Goal: Book appointment/travel/reservation

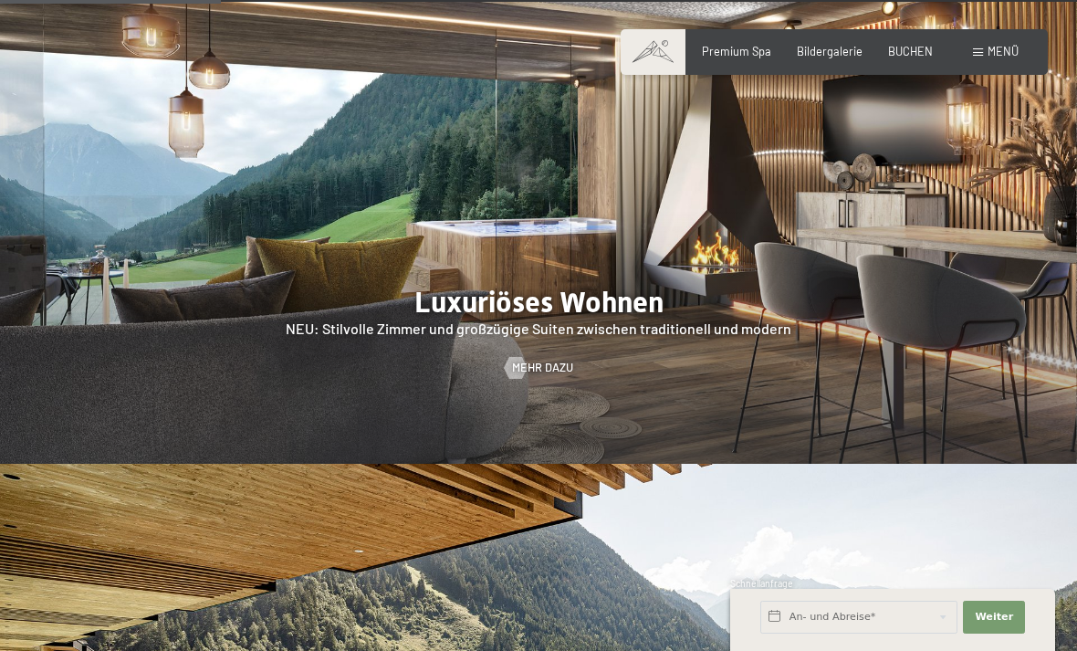
scroll to position [1523, 0]
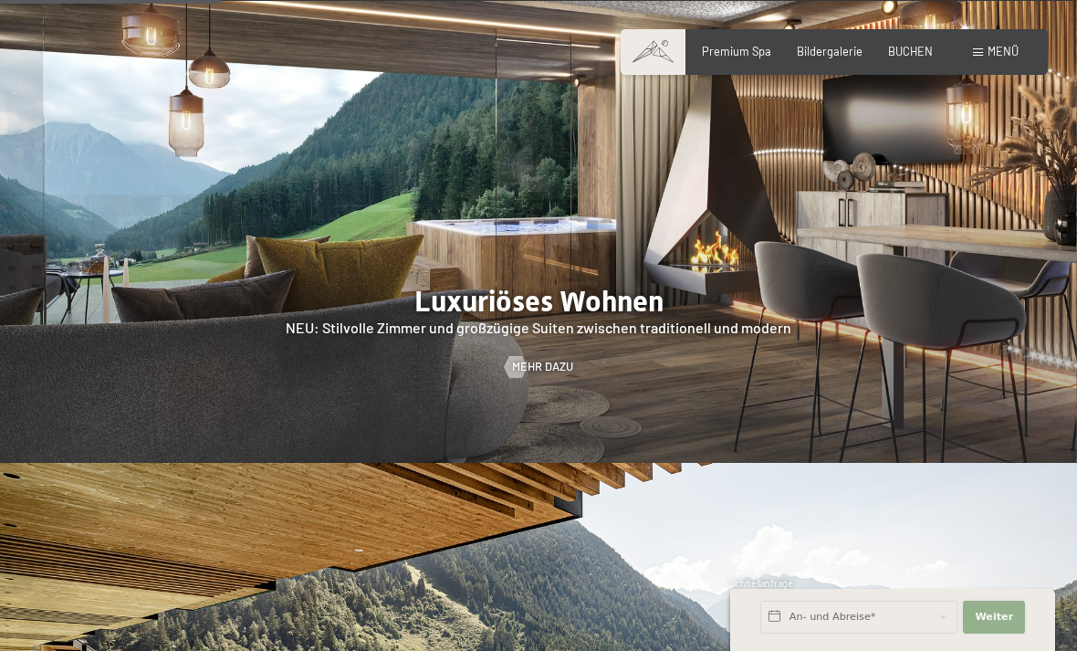
click at [1002, 624] on span "Weiter" at bounding box center [994, 617] width 38 height 15
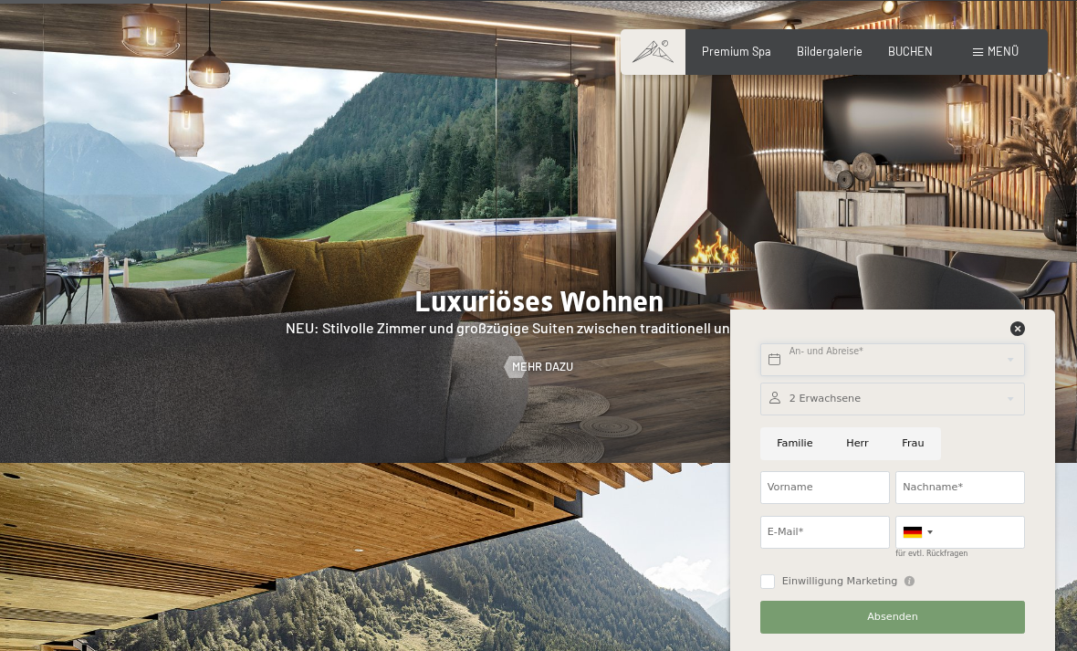
click at [864, 376] on input "text" at bounding box center [892, 359] width 265 height 33
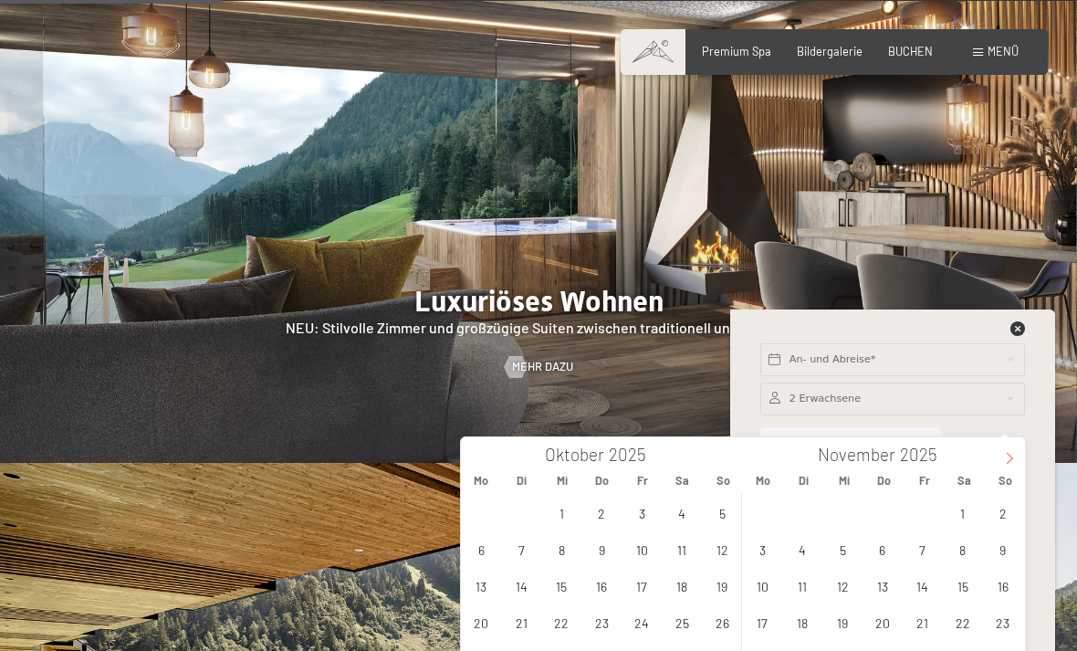
click at [1016, 458] on icon at bounding box center [1009, 458] width 13 height 13
click at [1016, 466] on span at bounding box center [1009, 452] width 31 height 31
type input "2026"
click at [1006, 466] on span at bounding box center [1009, 452] width 31 height 31
type input "2026"
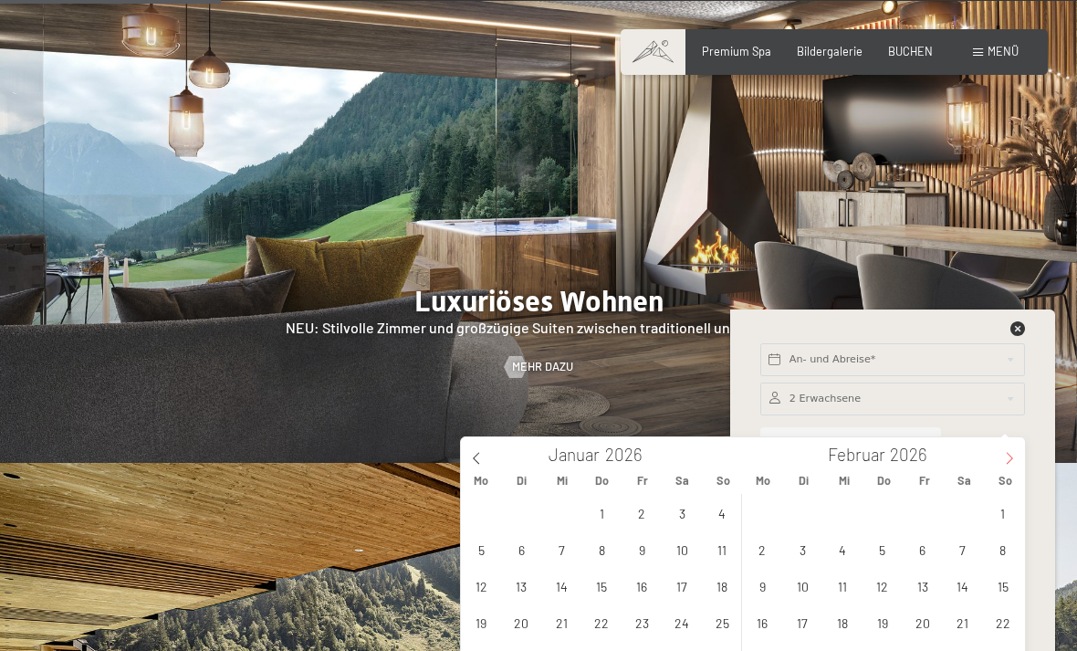
click at [995, 465] on span at bounding box center [1009, 452] width 31 height 31
click at [1000, 467] on span at bounding box center [1009, 452] width 31 height 31
click at [1010, 466] on span at bounding box center [1009, 452] width 31 height 31
click at [1002, 466] on span at bounding box center [1009, 452] width 31 height 31
click at [986, 465] on div "[DATE]" at bounding box center [885, 452] width 212 height 31
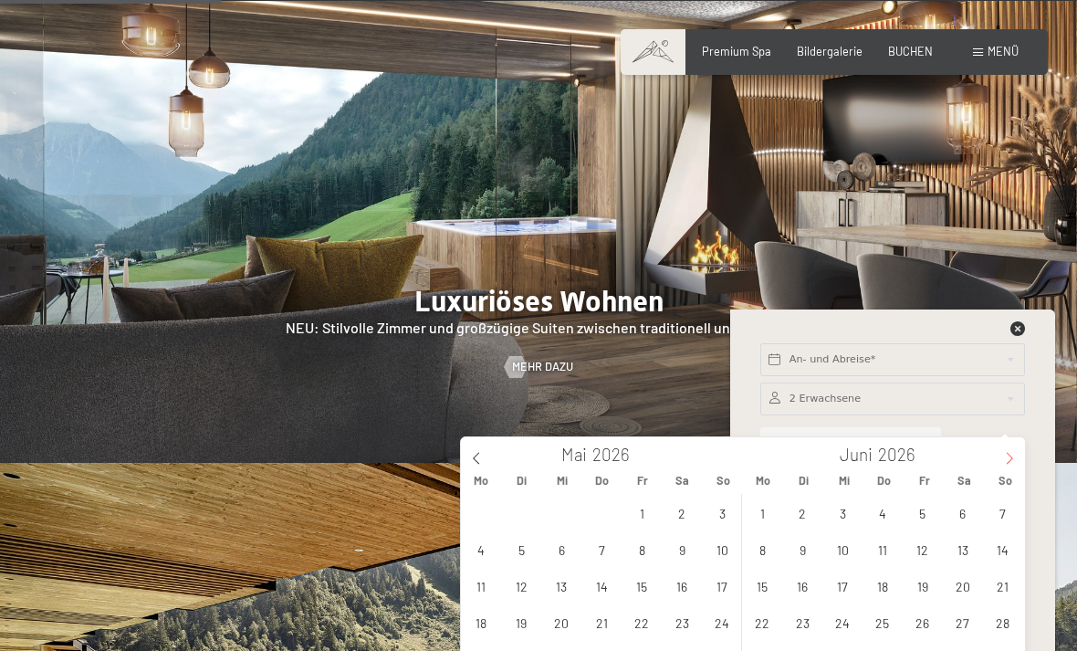
click at [1004, 459] on icon at bounding box center [1009, 458] width 13 height 13
click at [769, 551] on span "6" at bounding box center [763, 549] width 36 height 36
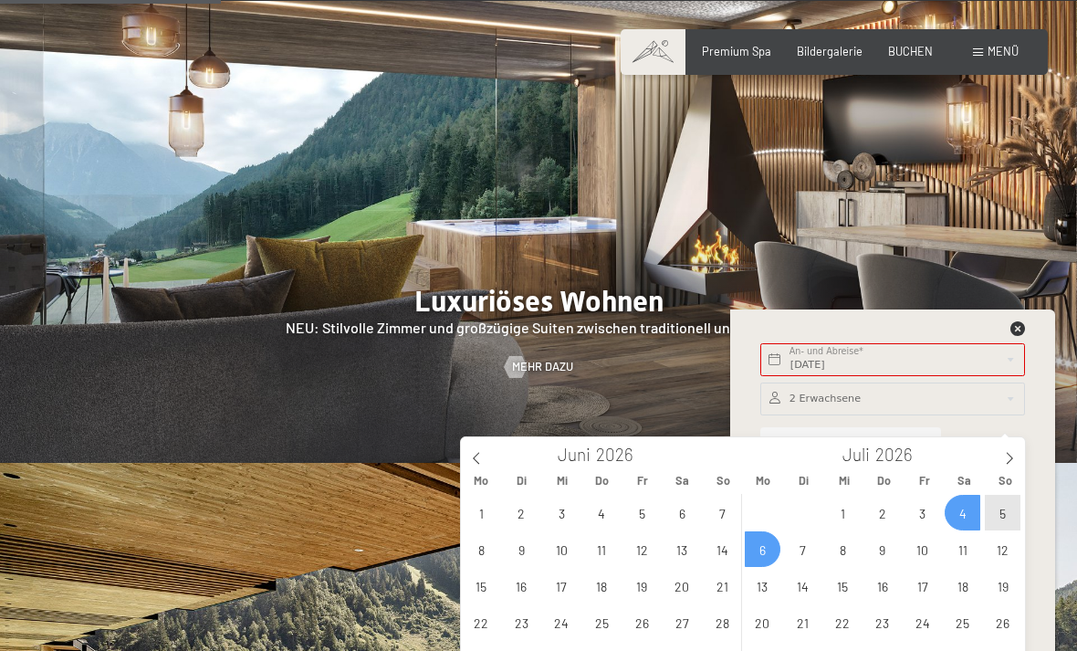
click at [964, 503] on span "4" at bounding box center [963, 513] width 36 height 36
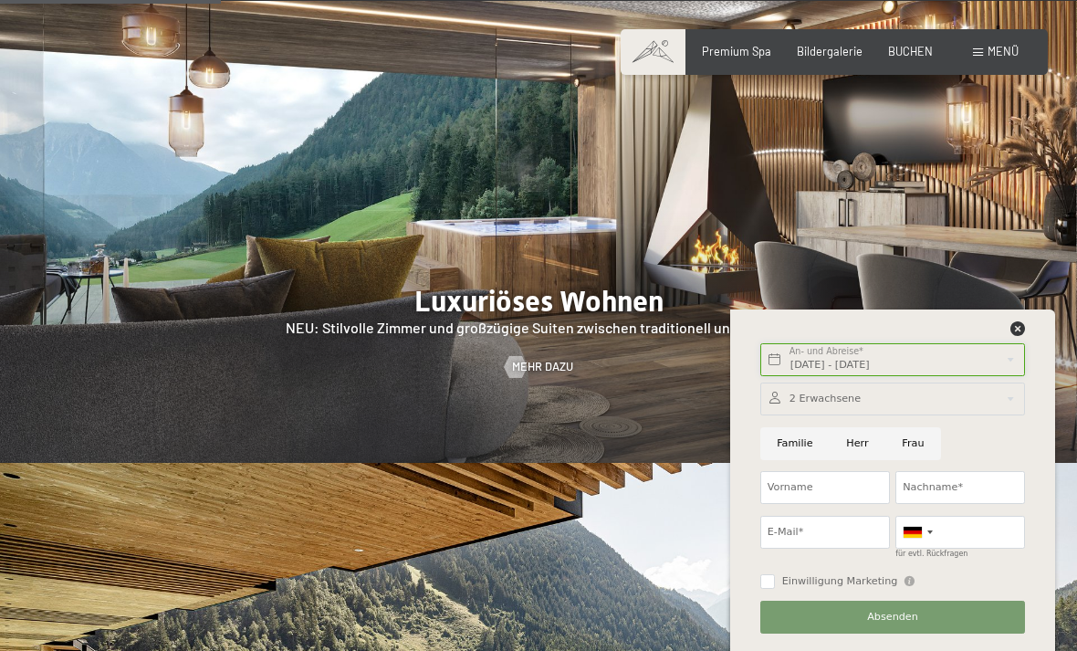
click at [945, 376] on input "[DATE] - [DATE]" at bounding box center [892, 359] width 265 height 33
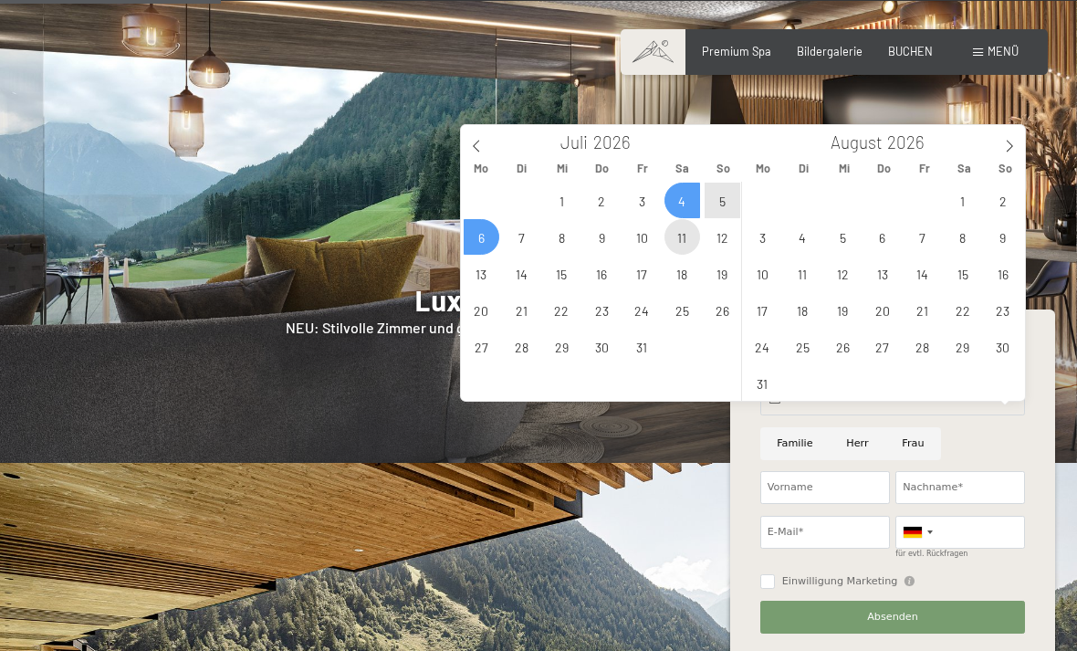
click at [686, 246] on span "11" at bounding box center [683, 237] width 36 height 36
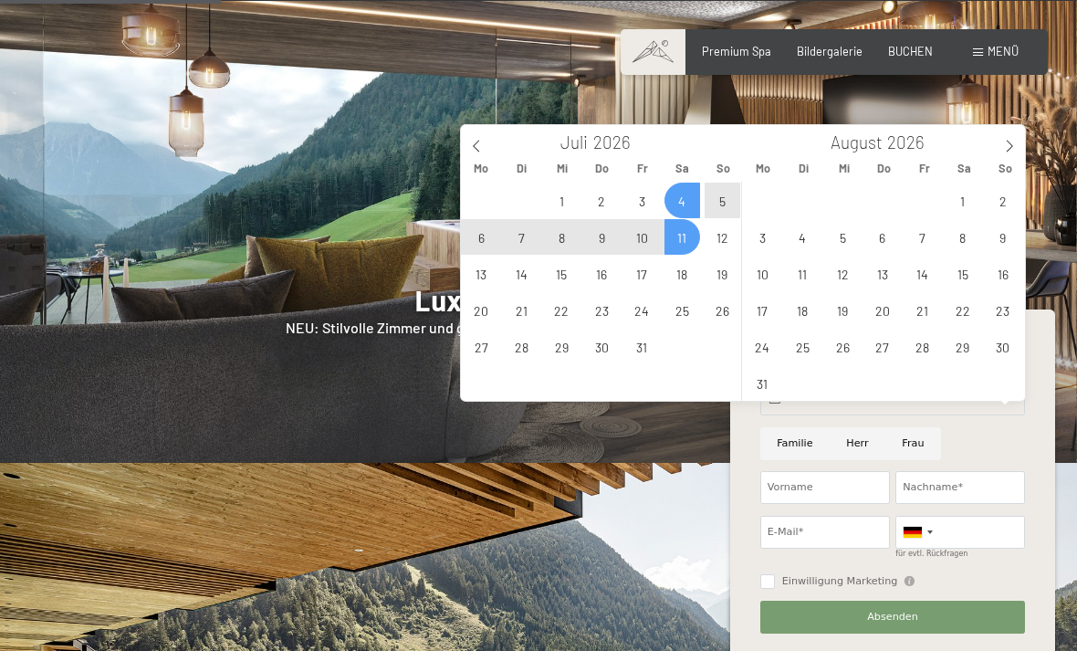
click at [674, 206] on span "4" at bounding box center [683, 201] width 36 height 36
type input "[DATE] - [DATE]"
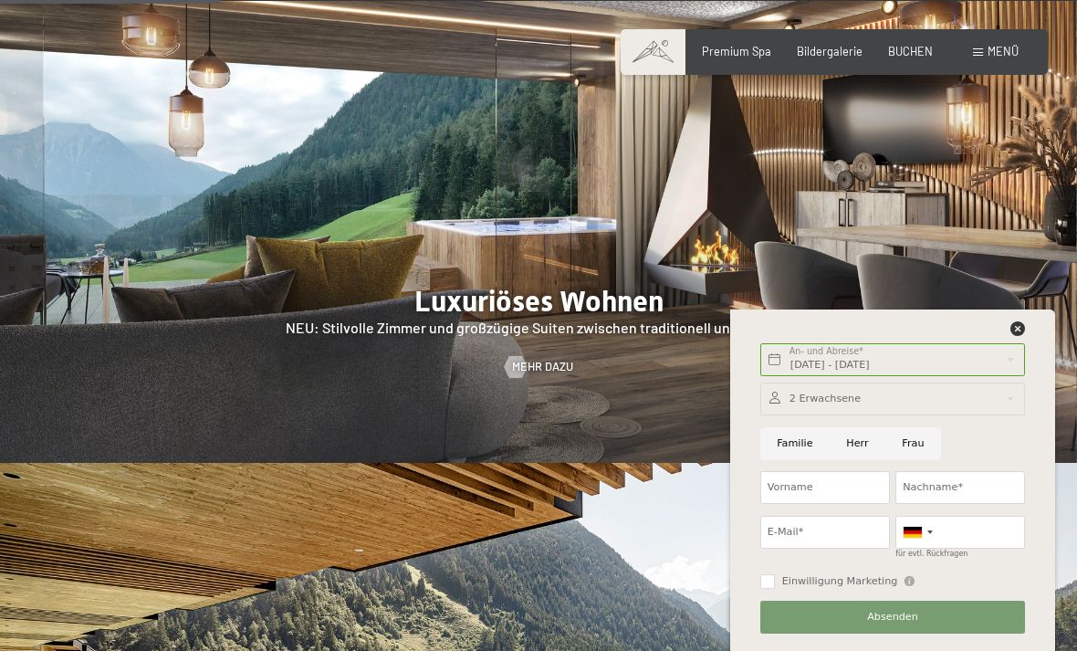
click at [978, 415] on div at bounding box center [892, 398] width 265 height 33
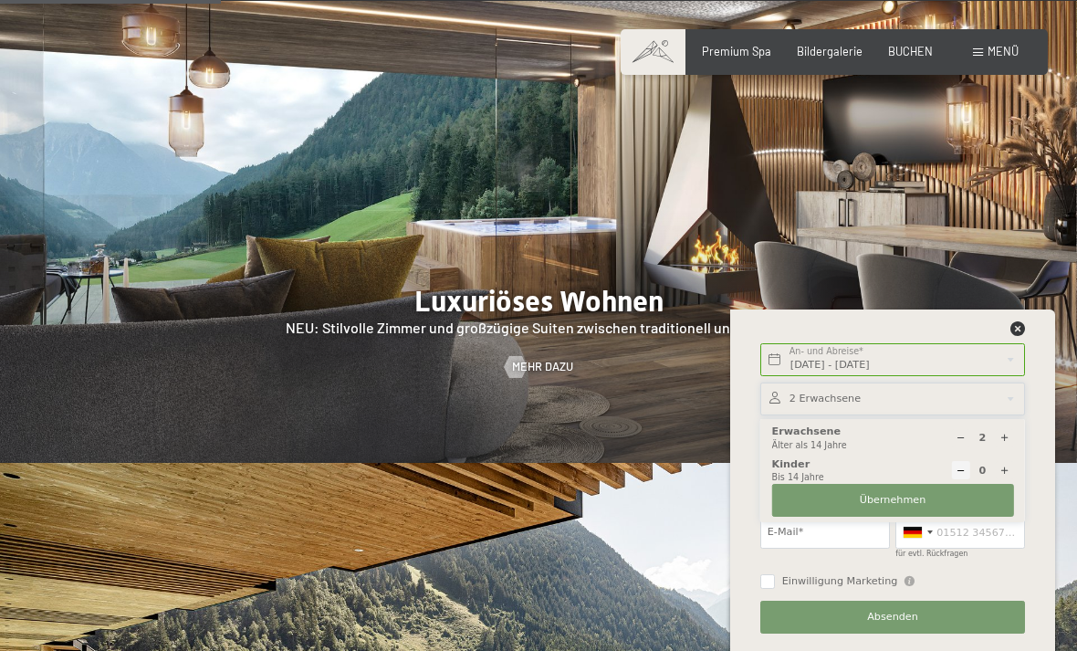
click at [1012, 447] on div at bounding box center [1004, 438] width 18 height 18
click at [1022, 495] on div "3 Erwachsene Älter als 14 Jahre 0 Kinder Bis 14 Jahre Übernehmen" at bounding box center [892, 470] width 265 height 103
click at [1011, 447] on div at bounding box center [1004, 438] width 18 height 18
click at [1013, 447] on div at bounding box center [1004, 438] width 18 height 18
click at [1012, 447] on div at bounding box center [1004, 438] width 18 height 18
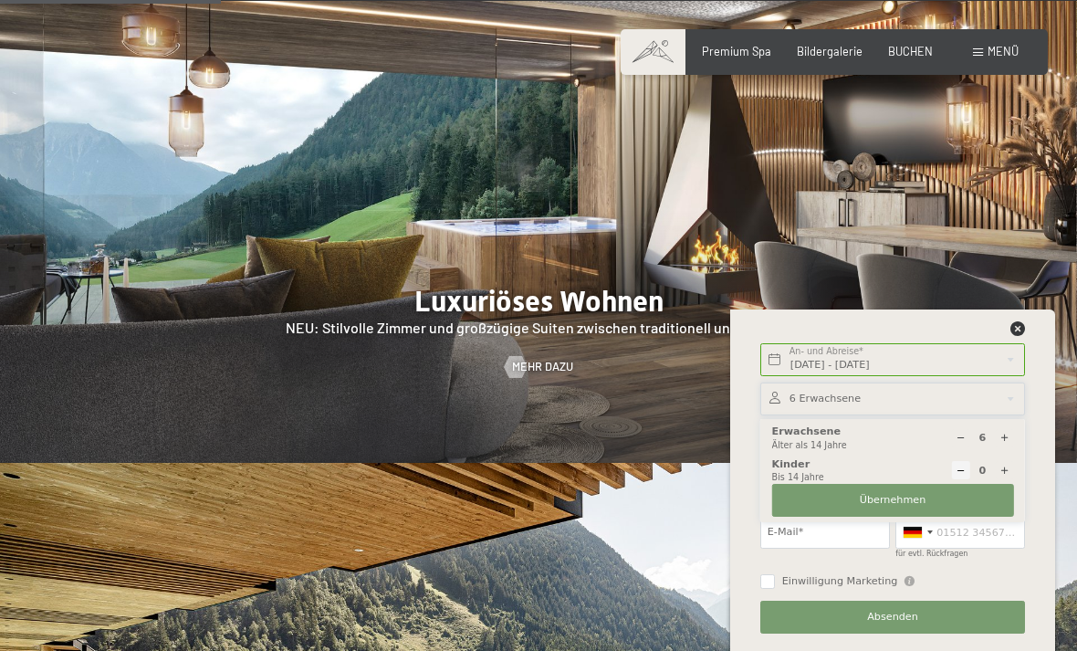
click at [1013, 447] on div at bounding box center [1004, 438] width 18 height 18
type input "7"
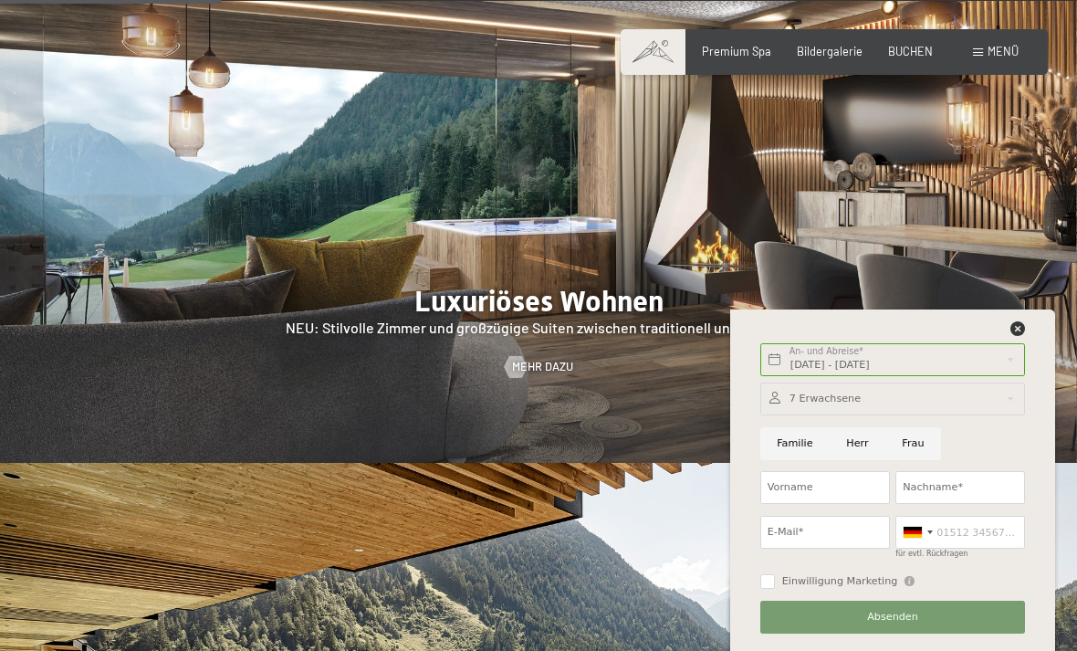
click at [870, 460] on input "Herr" at bounding box center [858, 443] width 56 height 33
radio input "true"
click at [820, 504] on input "Vorname" at bounding box center [825, 487] width 130 height 33
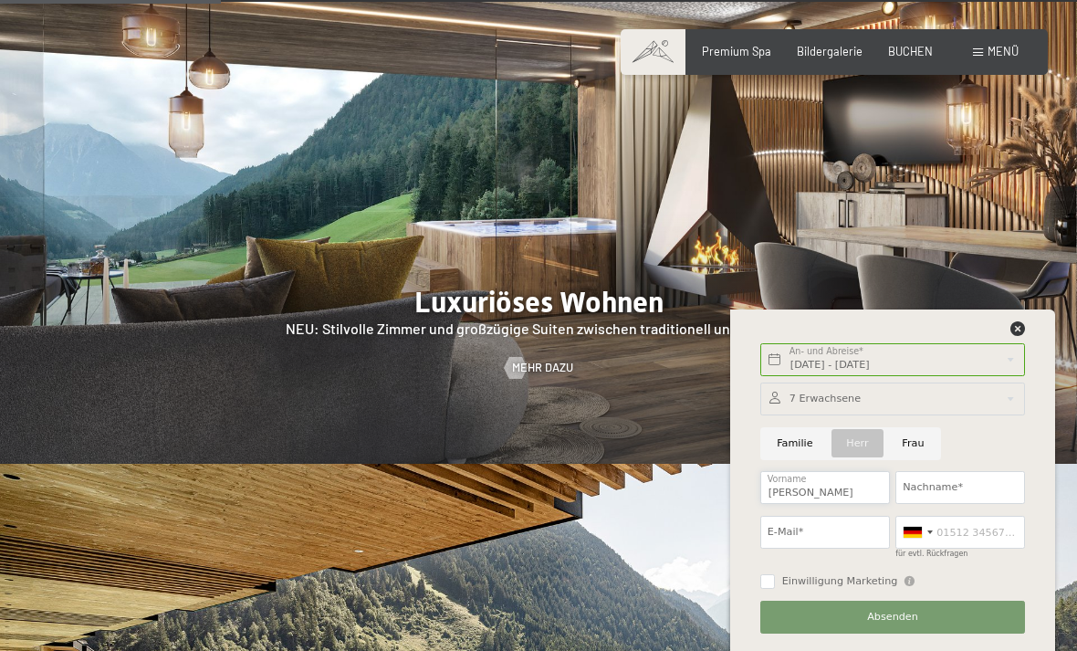
type input "[PERSON_NAME]"
type input "Wälchli"
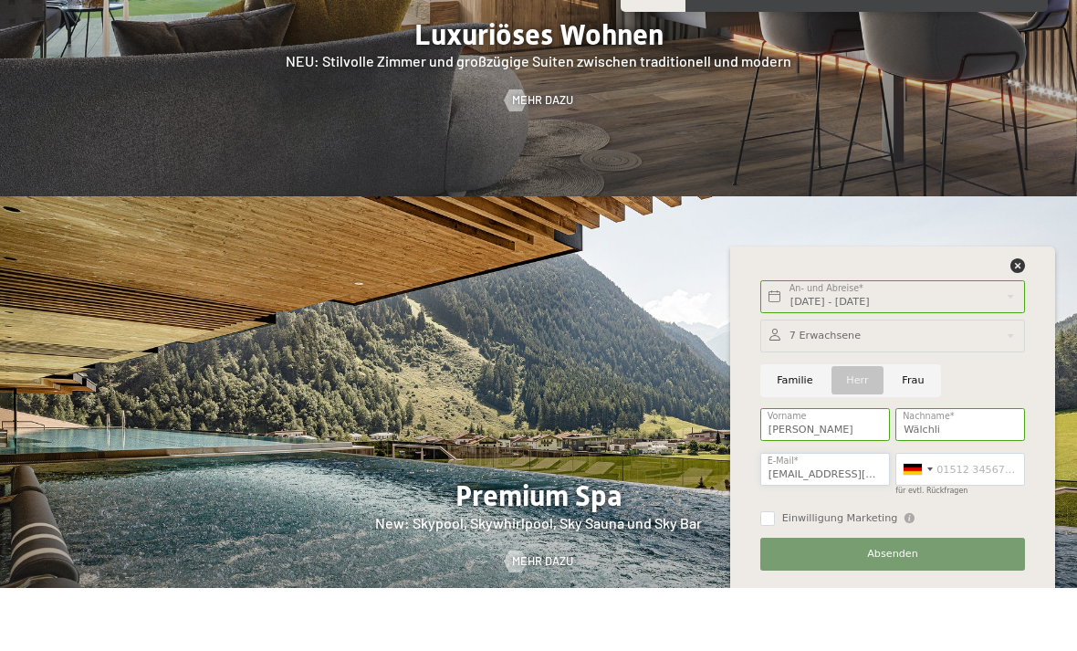
type input "[EMAIL_ADDRESS][DOMAIN_NAME]"
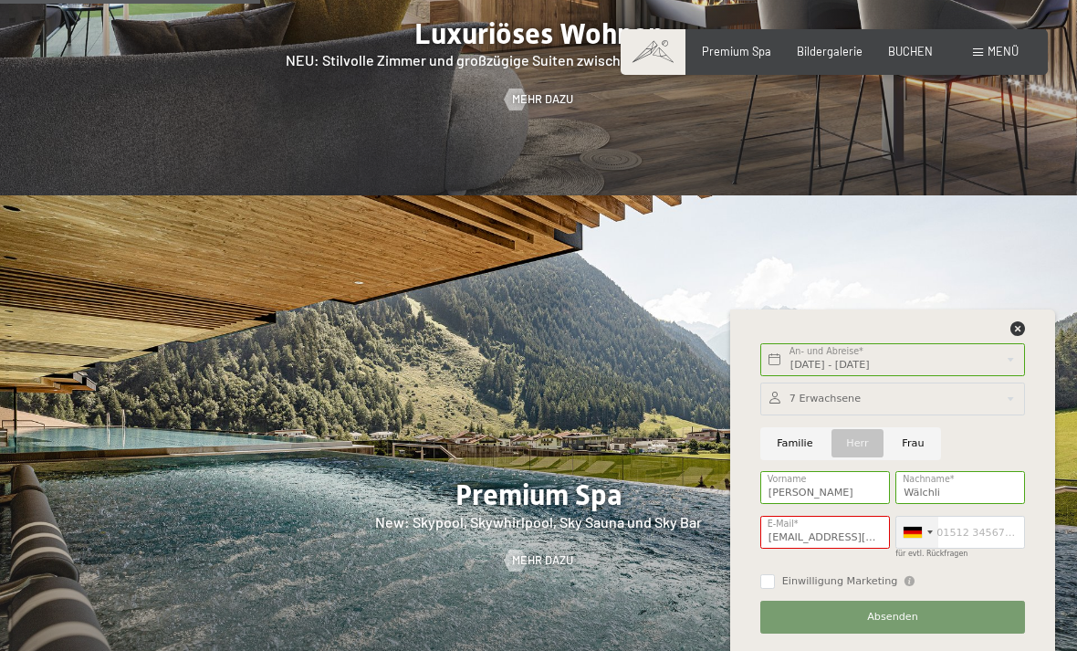
click at [927, 548] on div at bounding box center [917, 532] width 42 height 31
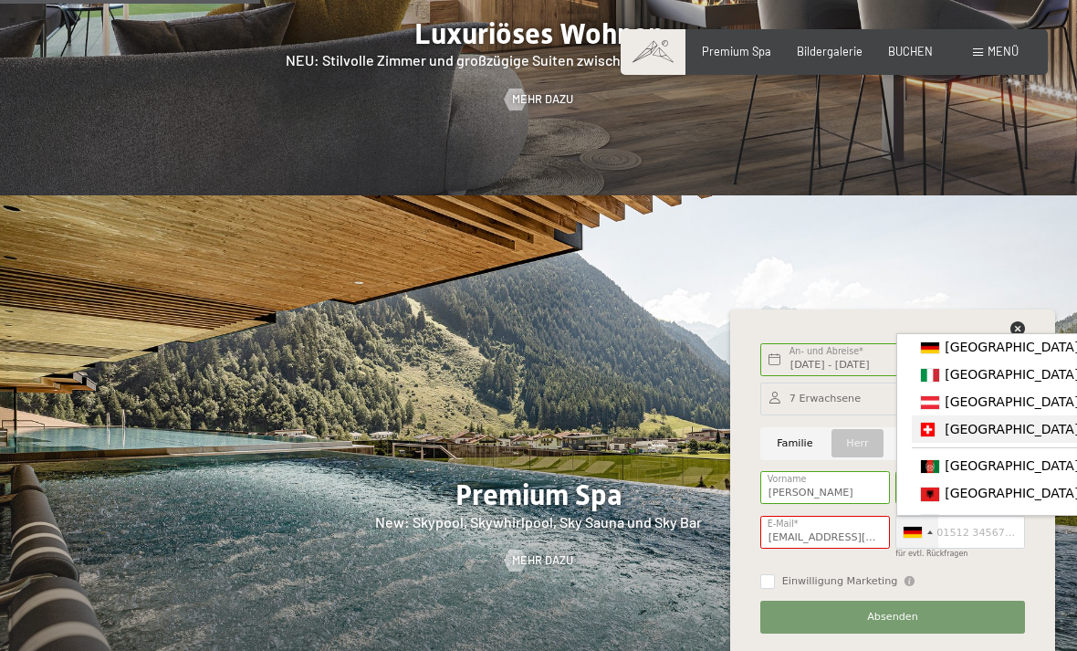
click at [964, 436] on span "[GEOGRAPHIC_DATA] ([GEOGRAPHIC_DATA])" at bounding box center [1086, 429] width 283 height 15
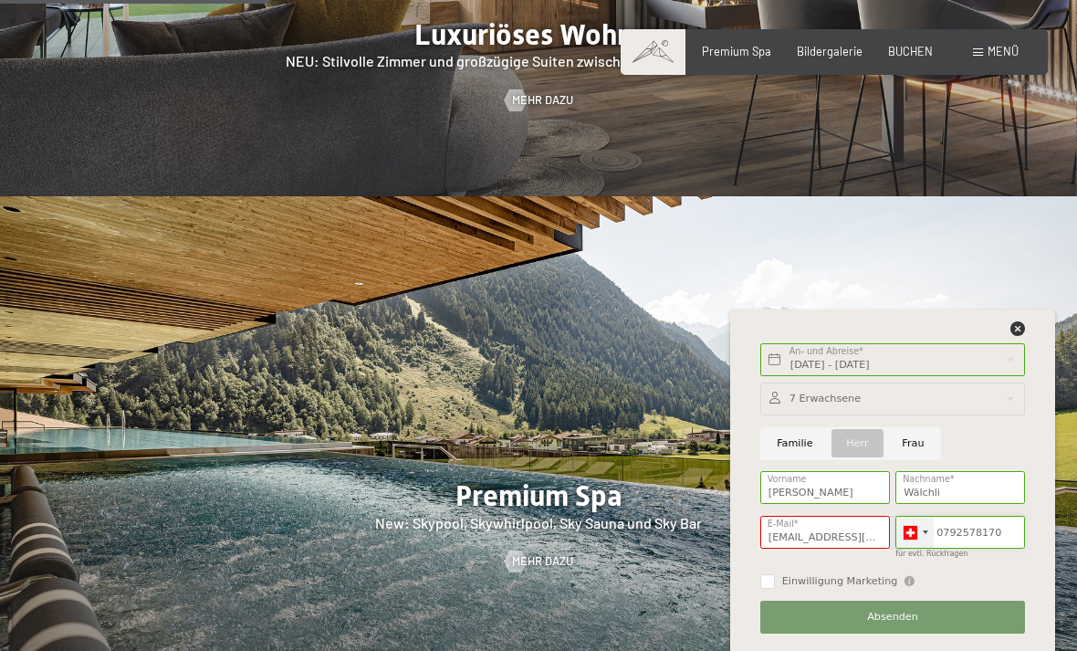
scroll to position [1819, 0]
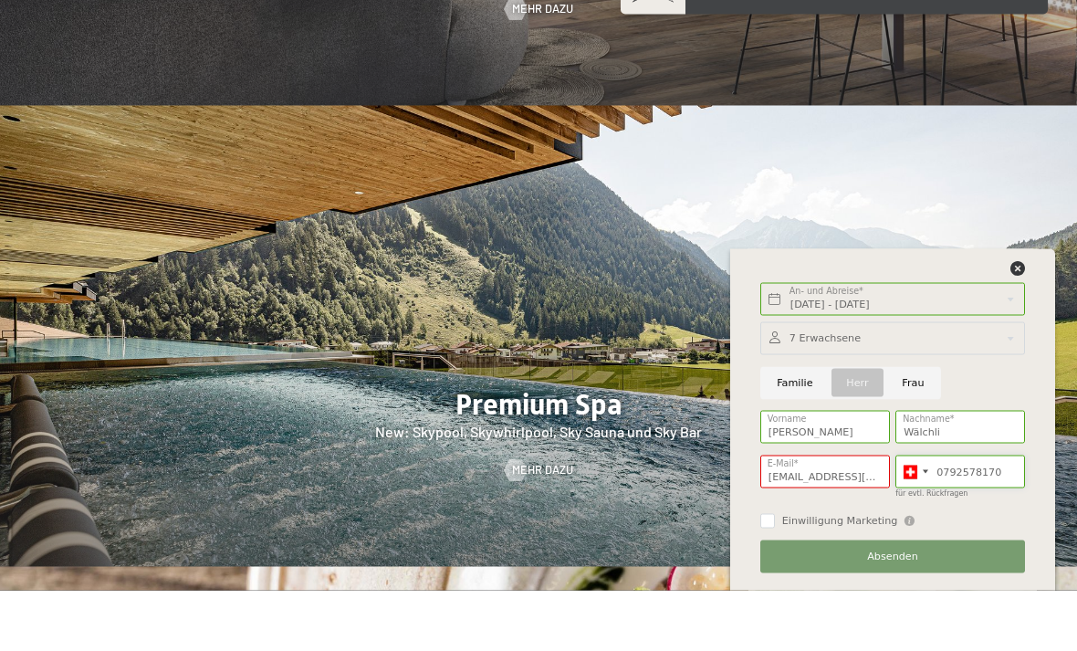
type input "0792578170"
click at [853, 539] on input "[EMAIL_ADDRESS][DOMAIN_NAME]" at bounding box center [825, 532] width 130 height 33
type input "[EMAIL_ADDRESS][DOMAIN_NAME]"
click at [770, 574] on input "Einwilligung Marketing" at bounding box center [767, 581] width 15 height 15
checkbox input "true"
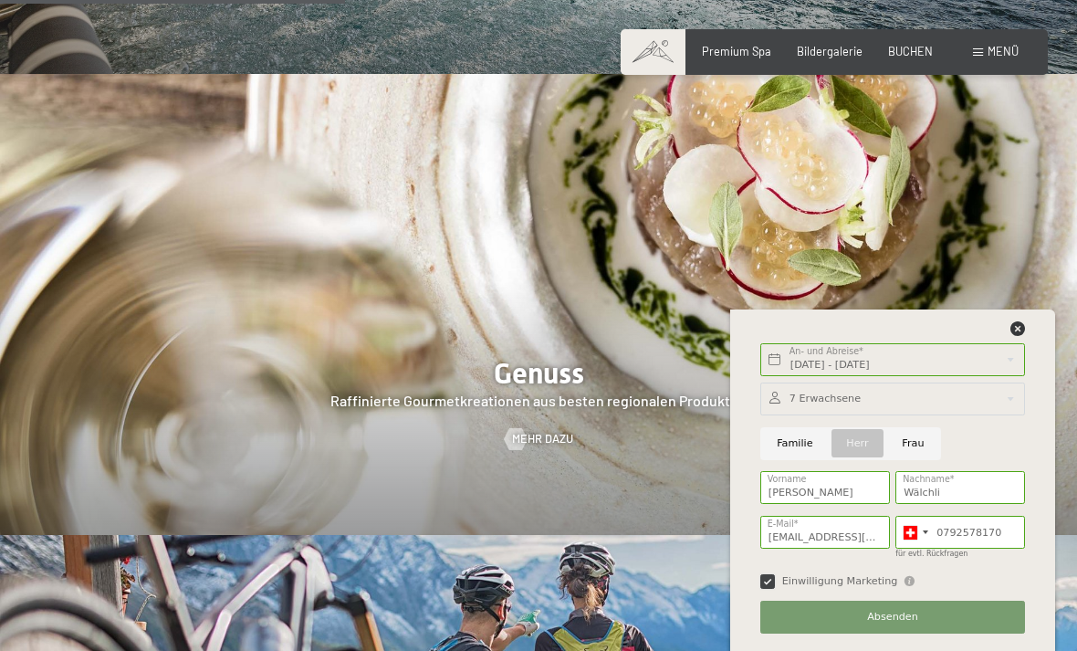
scroll to position [2376, 0]
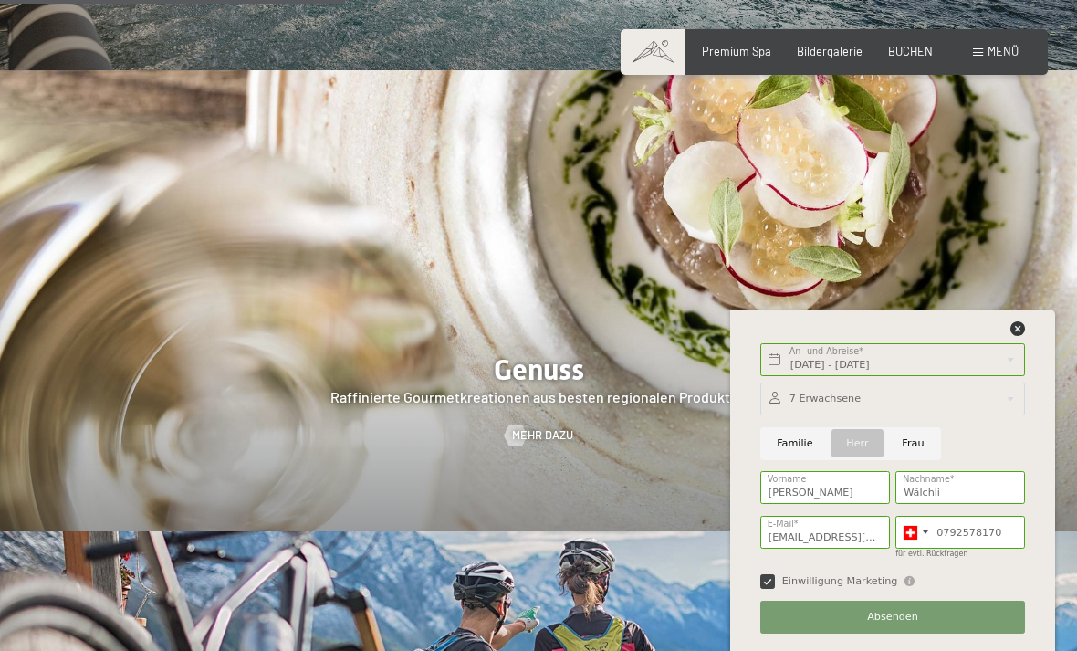
click at [935, 633] on button "Absenden" at bounding box center [892, 617] width 265 height 33
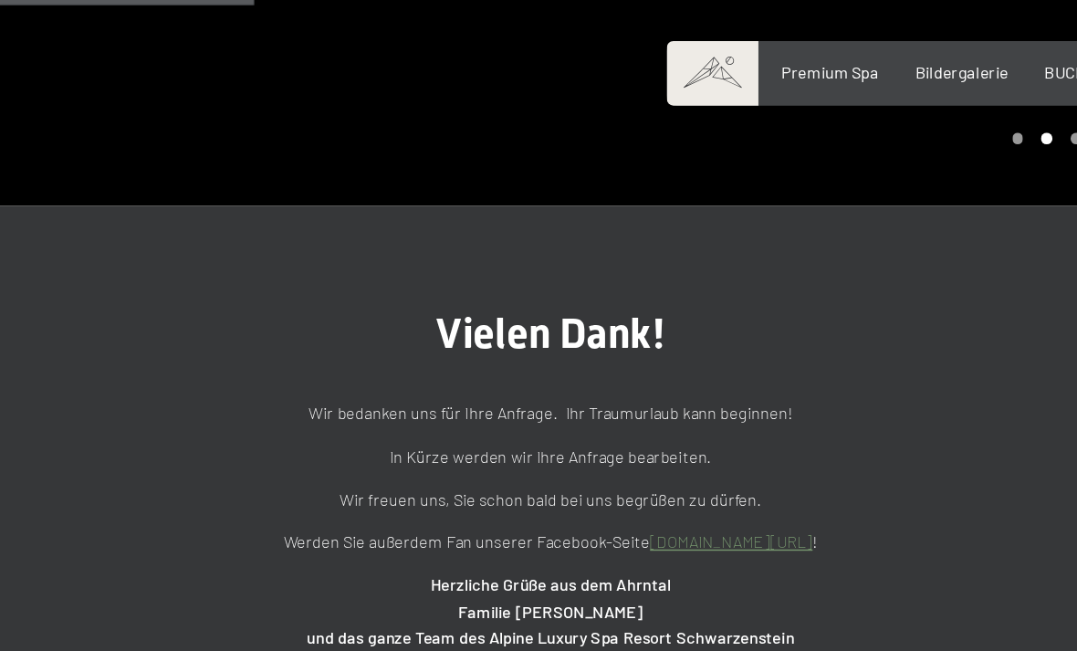
scroll to position [447, 0]
